Goal: Transaction & Acquisition: Purchase product/service

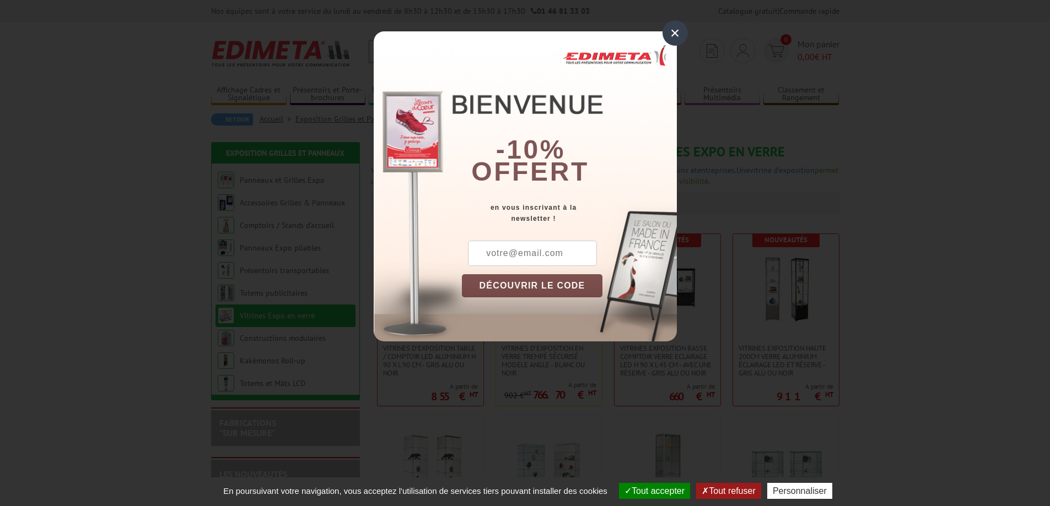
click at [669, 37] on div "×" at bounding box center [674, 32] width 25 height 25
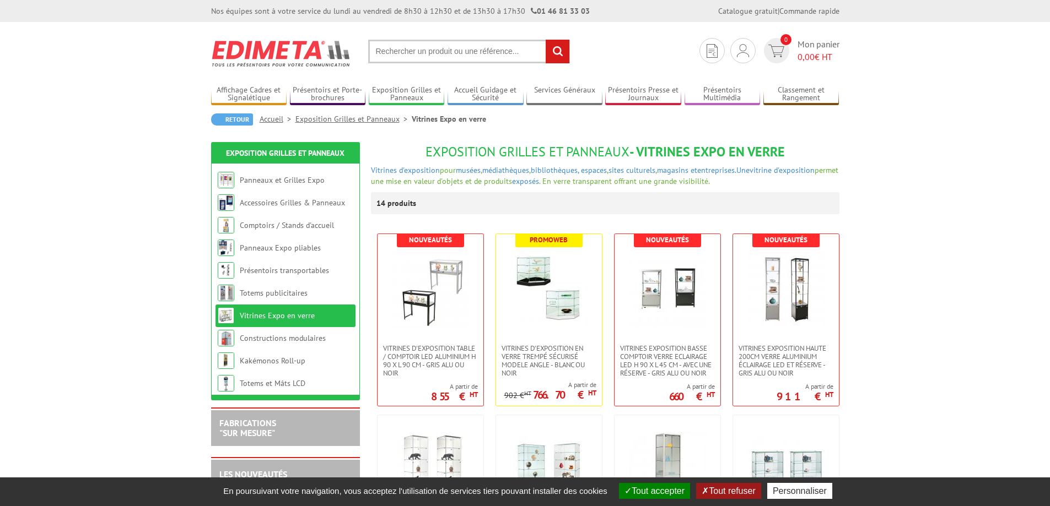
click at [412, 53] on input "text" at bounding box center [469, 52] width 202 height 24
type input "visual display"
click at [545, 40] on input "rechercher" at bounding box center [557, 52] width 24 height 24
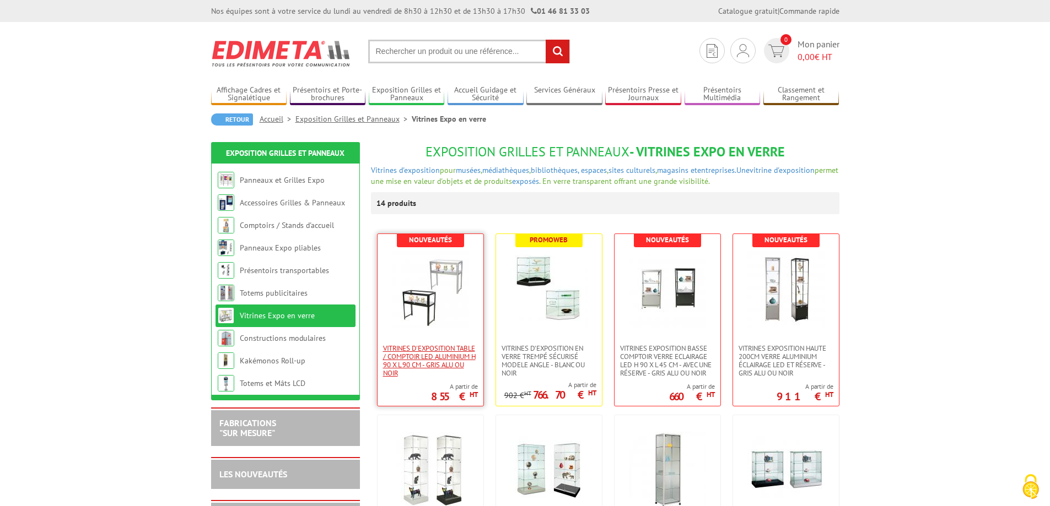
click at [445, 358] on span "Vitrines d'exposition table / comptoir LED Aluminium H 90 x L 90 cm - Gris Alu …" at bounding box center [430, 360] width 95 height 33
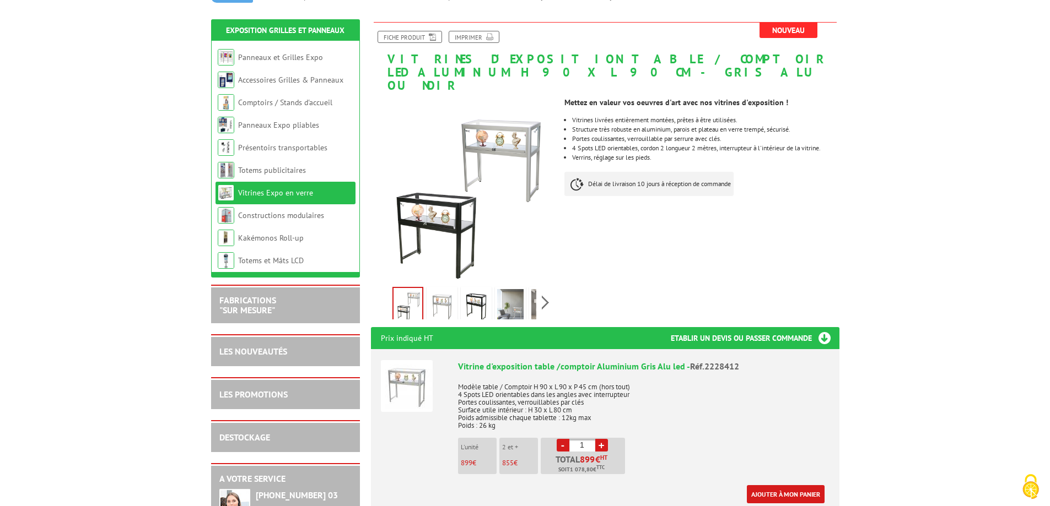
scroll to position [165, 0]
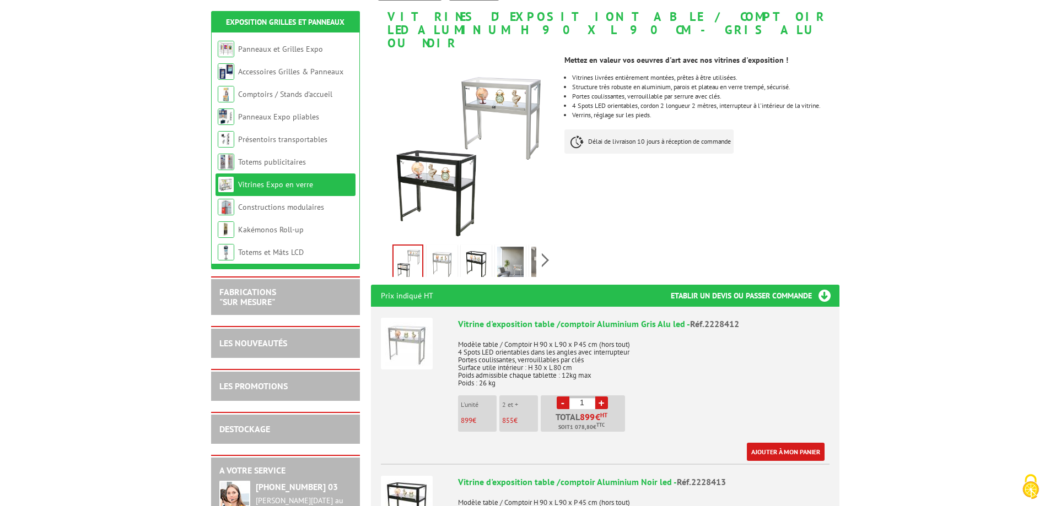
click at [514, 261] on img at bounding box center [510, 264] width 26 height 34
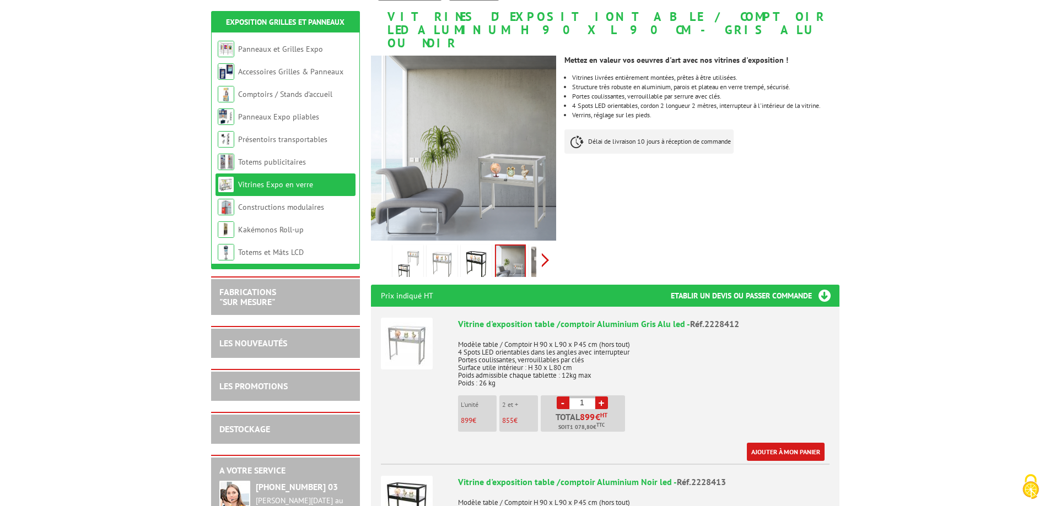
click at [543, 246] on div "Previous Next" at bounding box center [464, 260] width 186 height 39
click at [517, 249] on img at bounding box center [519, 264] width 26 height 34
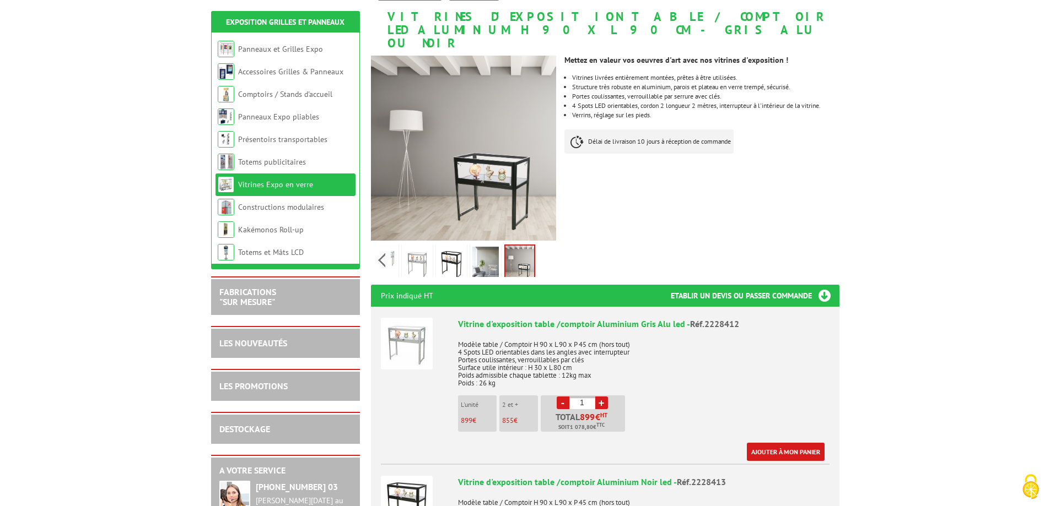
click at [422, 255] on img at bounding box center [417, 264] width 26 height 34
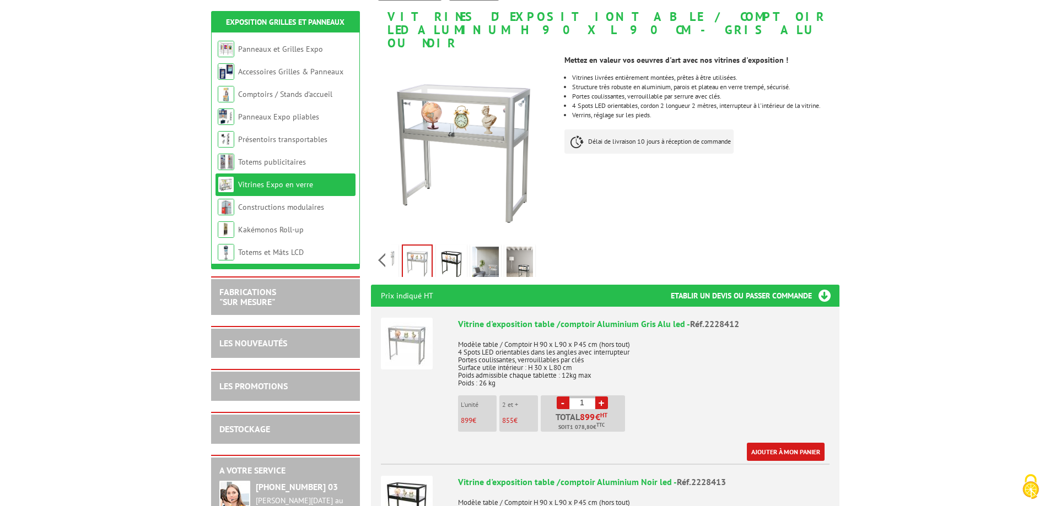
click at [455, 249] on img at bounding box center [451, 264] width 26 height 34
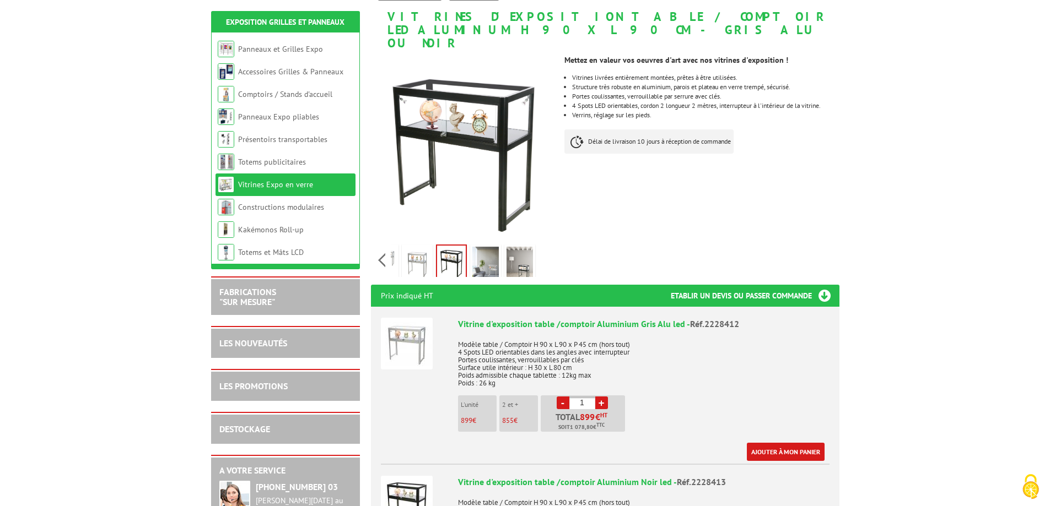
click at [493, 251] on img at bounding box center [485, 264] width 26 height 34
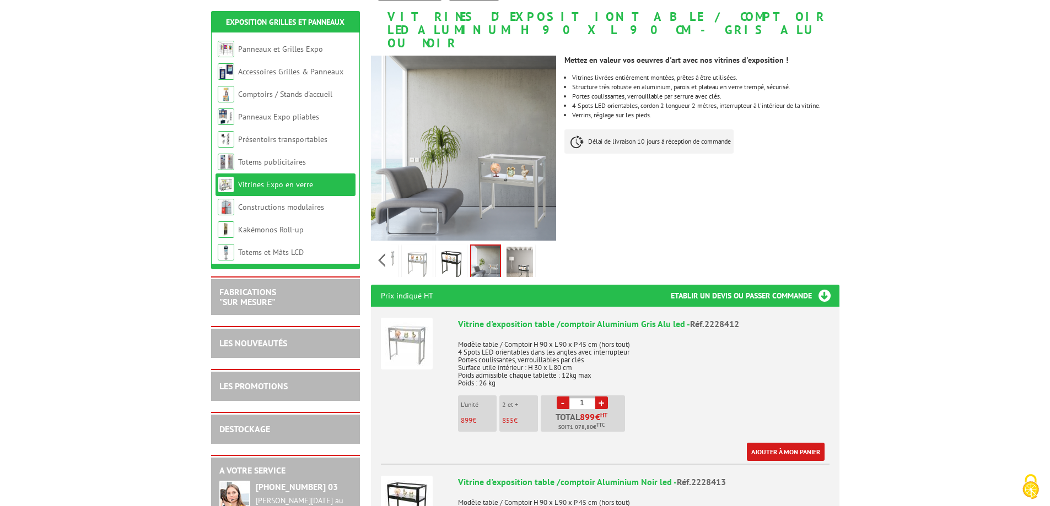
click at [525, 255] on img at bounding box center [519, 264] width 26 height 34
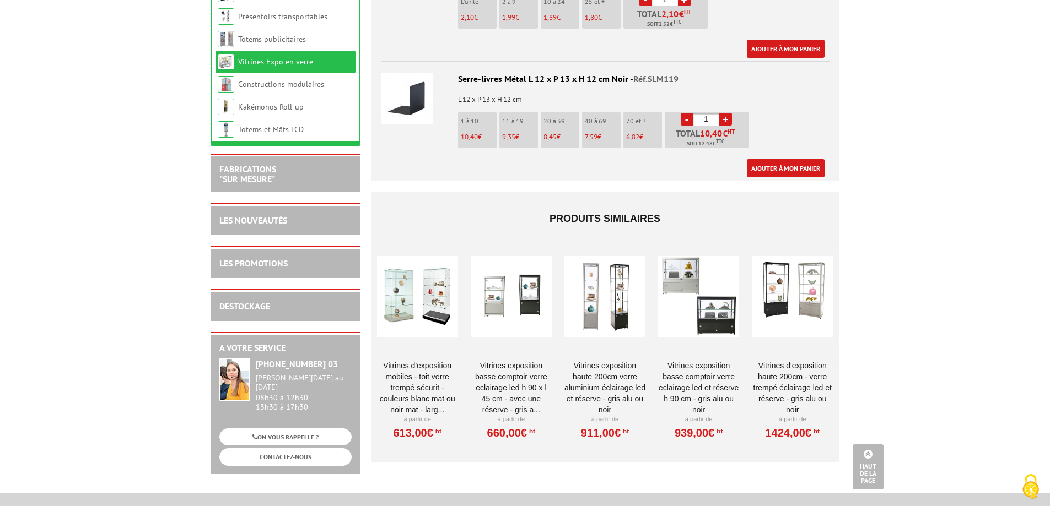
scroll to position [1433, 0]
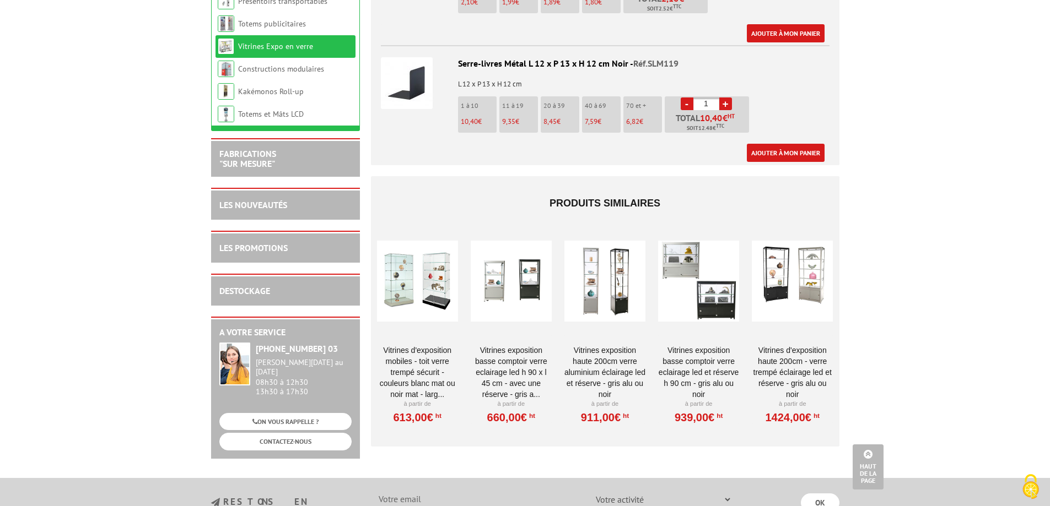
click at [405, 285] on div at bounding box center [417, 281] width 81 height 110
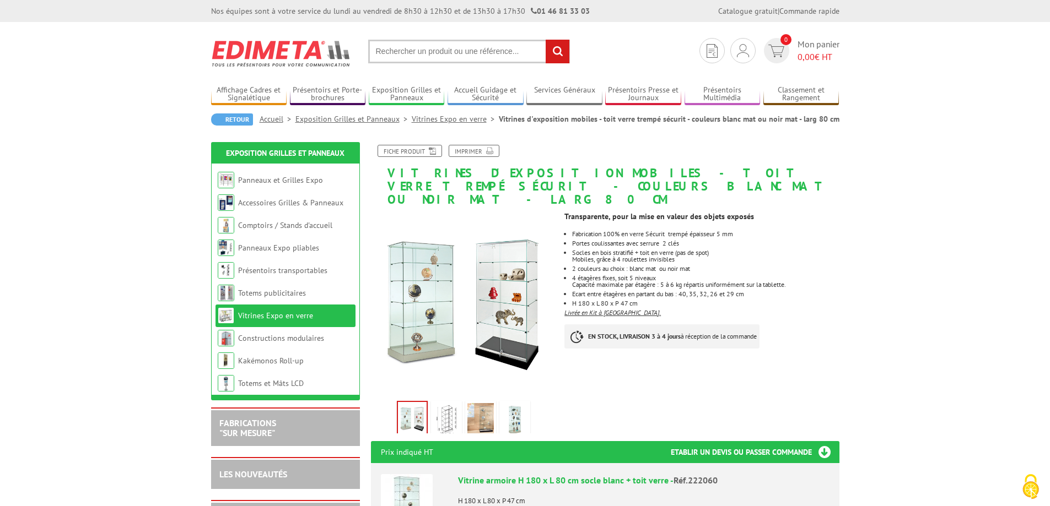
click at [438, 284] on img at bounding box center [464, 305] width 186 height 186
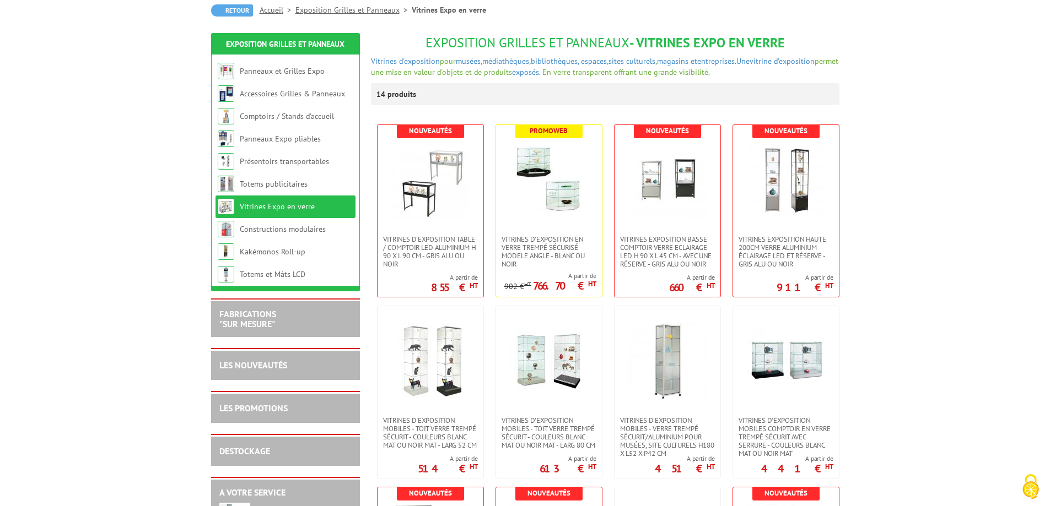
scroll to position [110, 0]
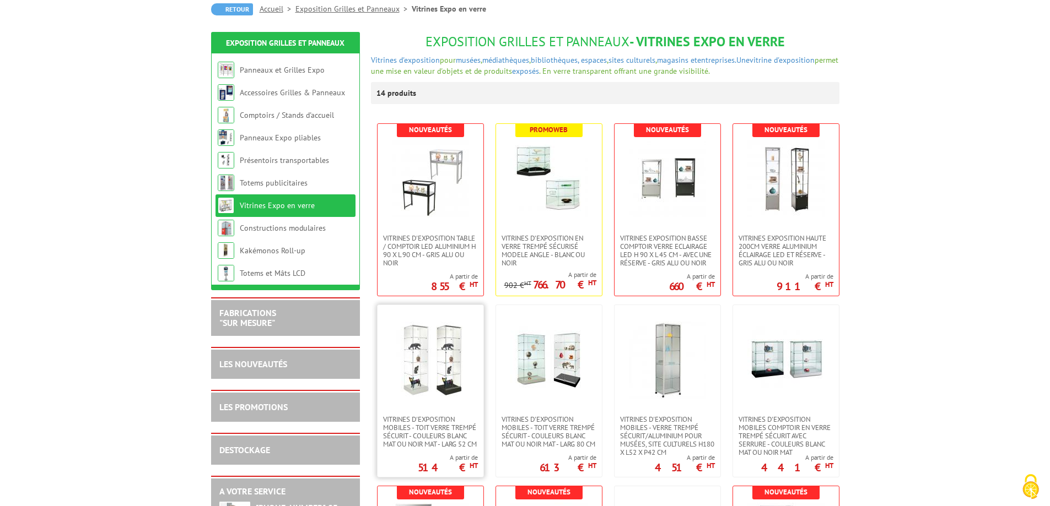
click at [451, 369] on img at bounding box center [430, 360] width 77 height 77
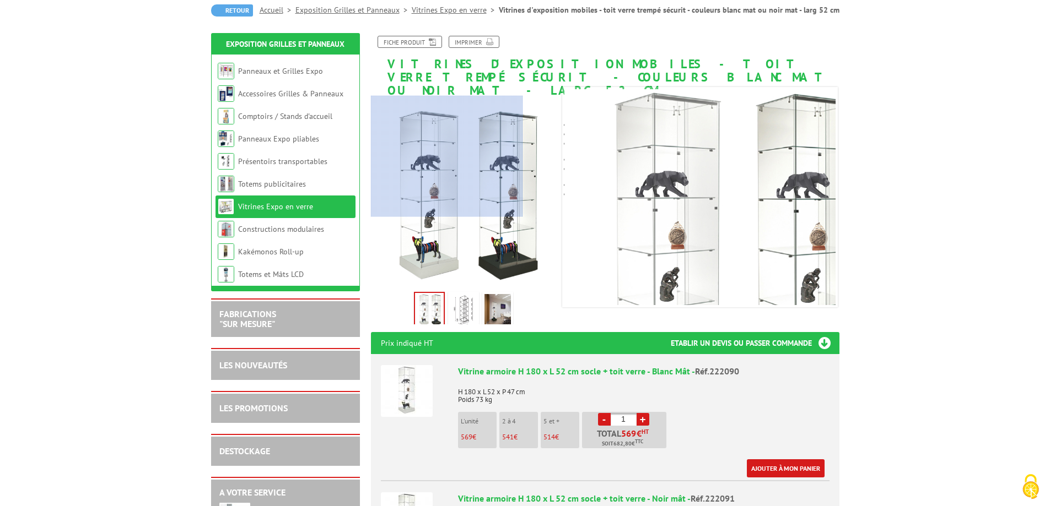
scroll to position [110, 0]
